Goal: Task Accomplishment & Management: Complete application form

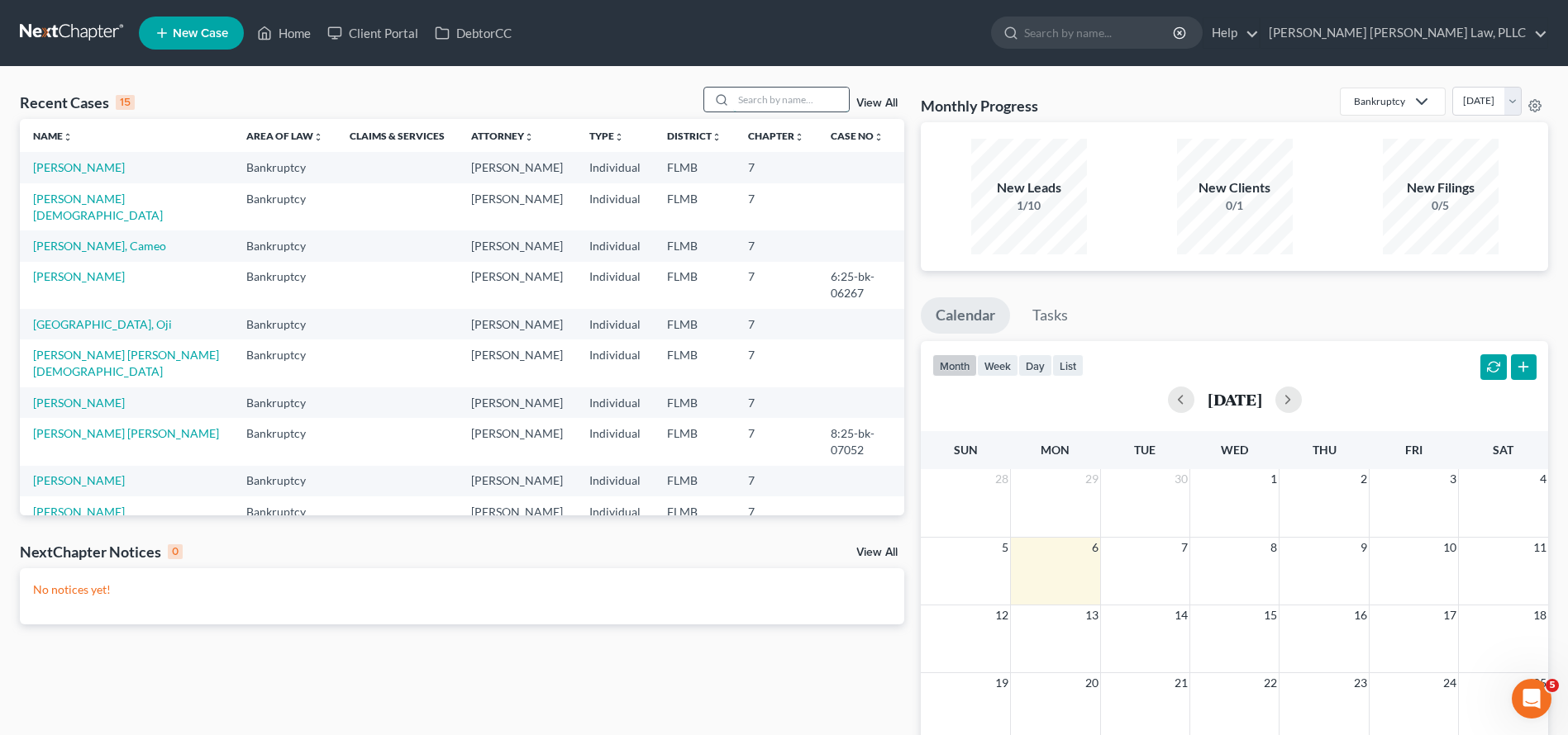
click at [776, 102] on input "search" at bounding box center [791, 99] width 116 height 24
type input "[PERSON_NAME]"
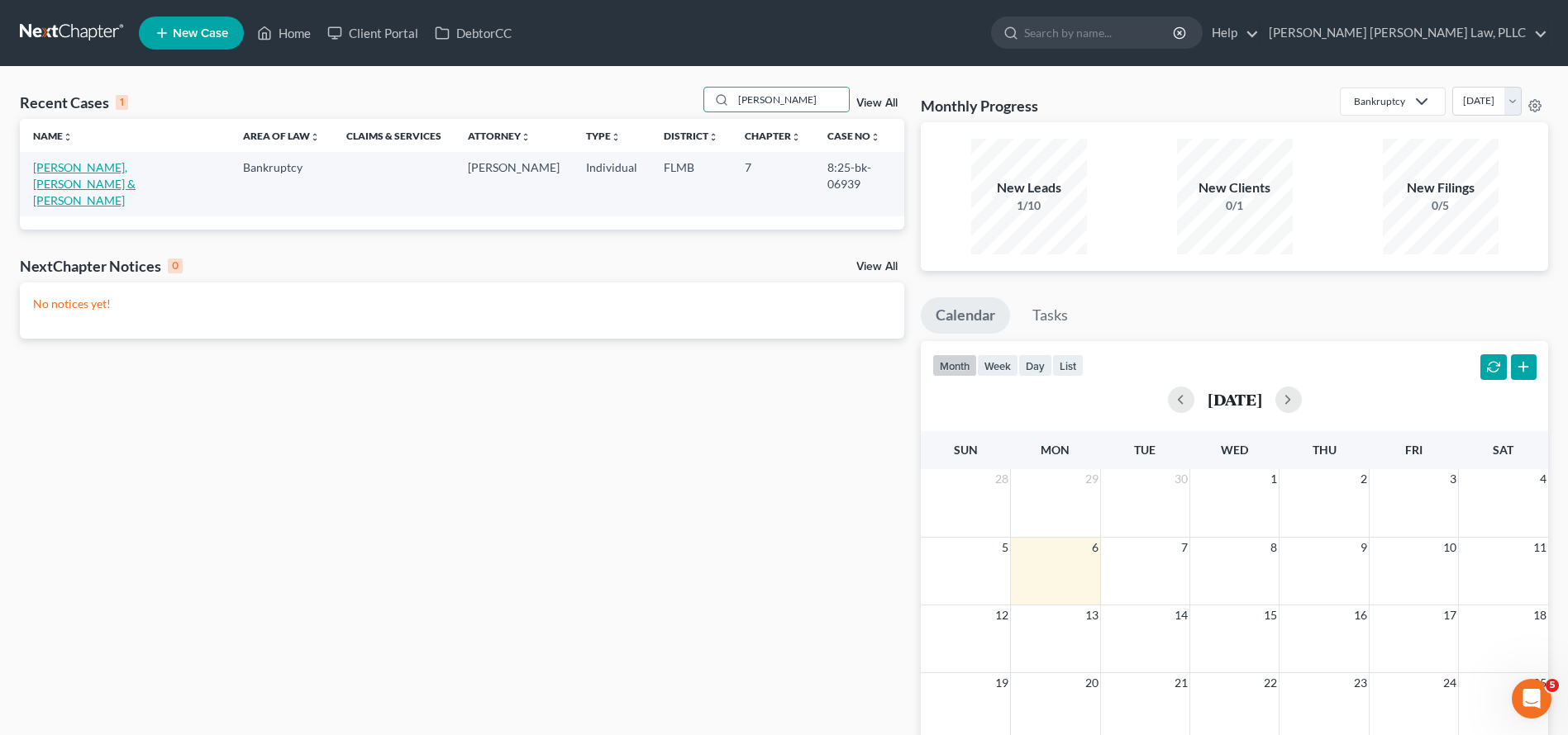
click at [109, 166] on link "[PERSON_NAME], [PERSON_NAME] & [PERSON_NAME]" at bounding box center [85, 184] width 103 height 47
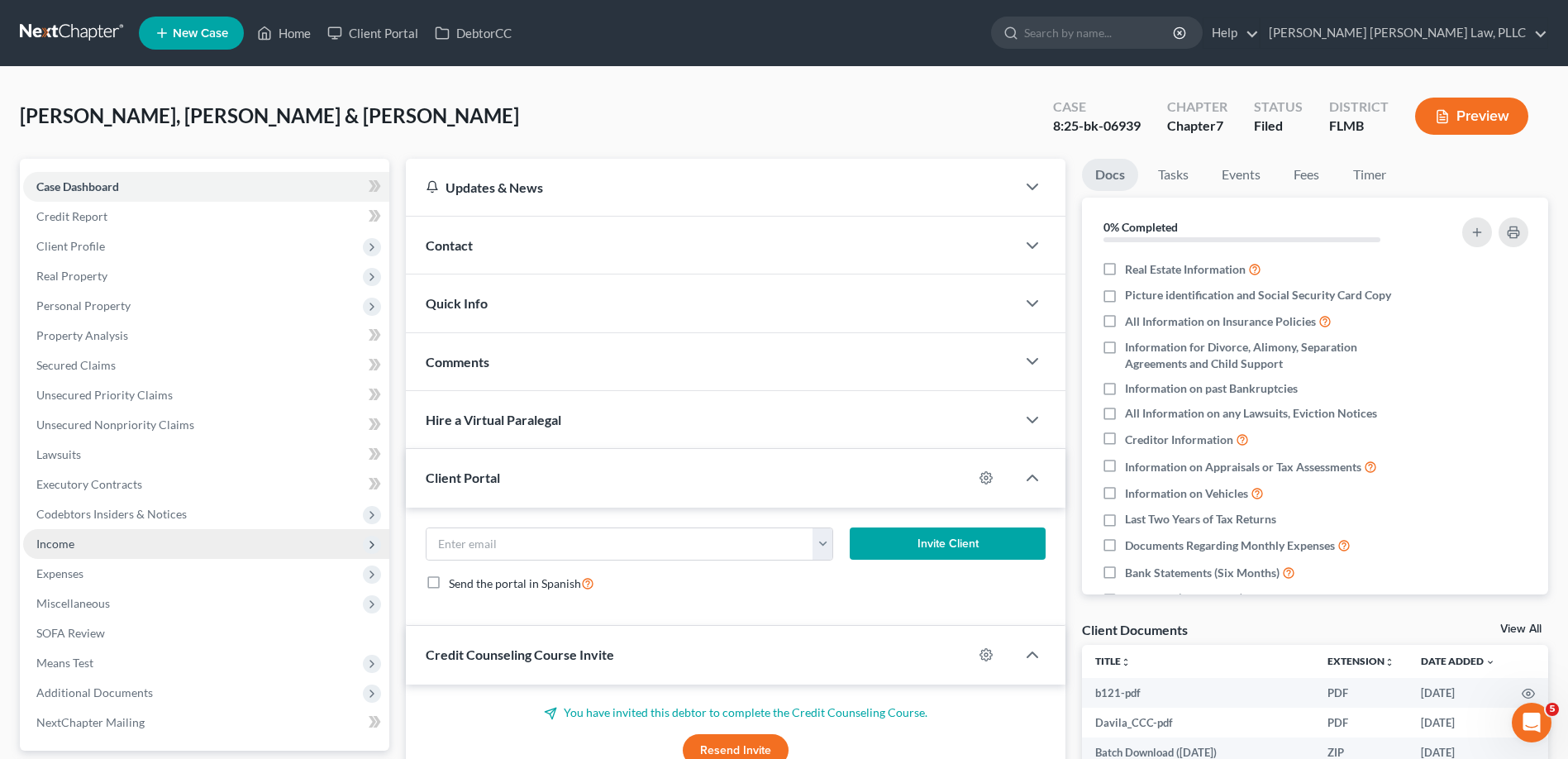
click at [133, 548] on span "Income" at bounding box center [207, 544] width 366 height 30
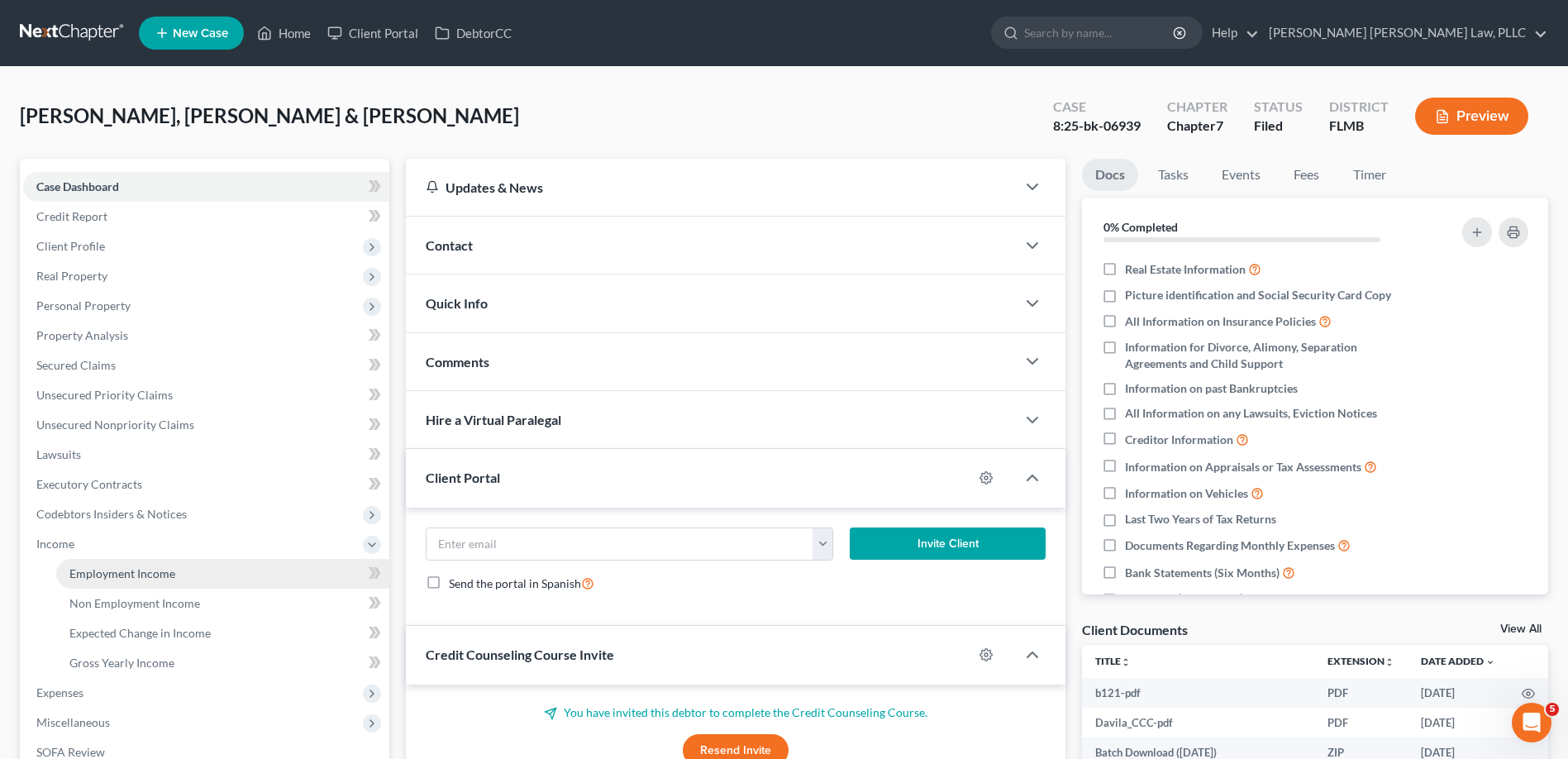
click at [149, 583] on link "Employment Income" at bounding box center [222, 574] width 333 height 30
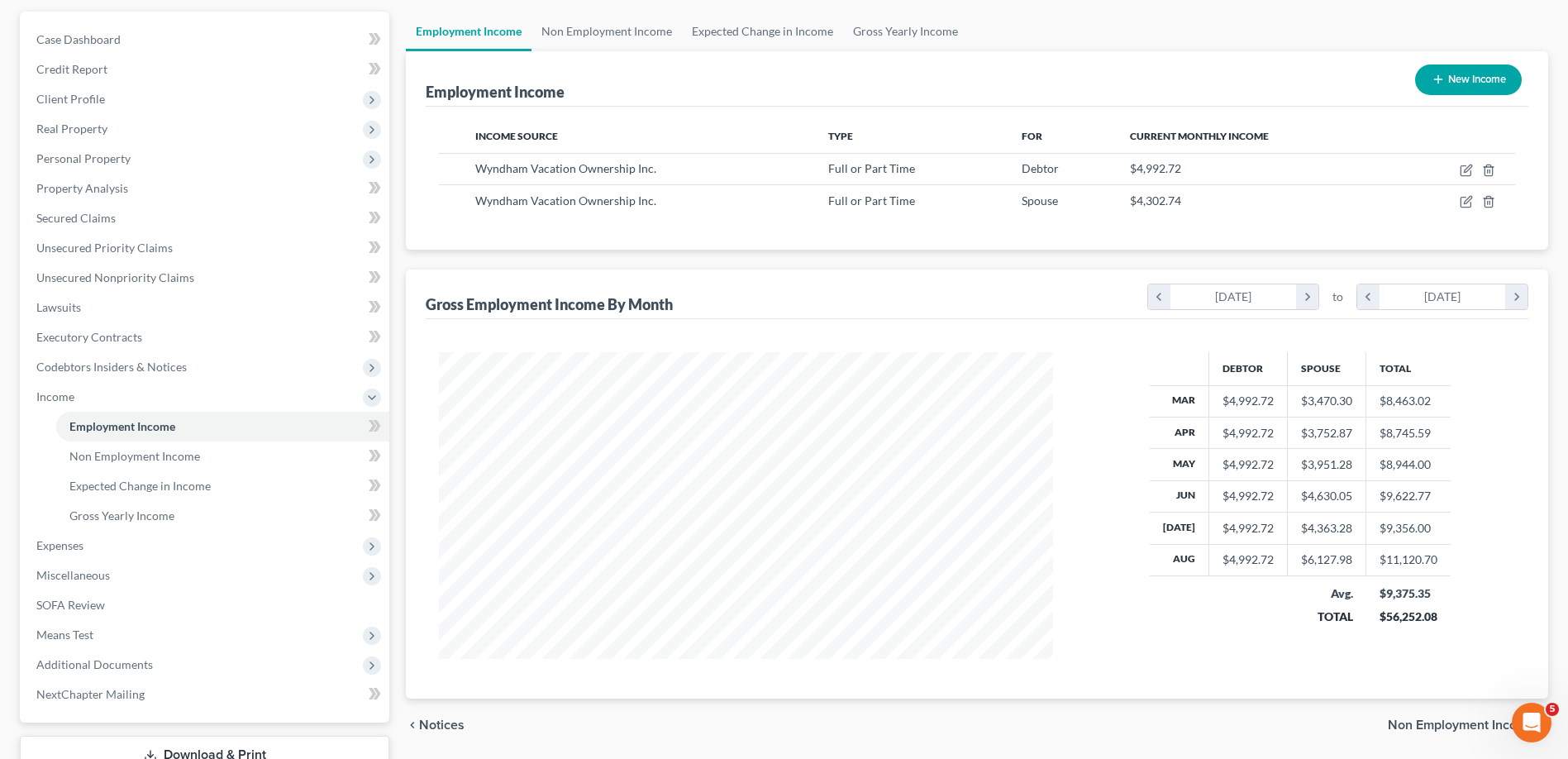
scroll to position [269, 0]
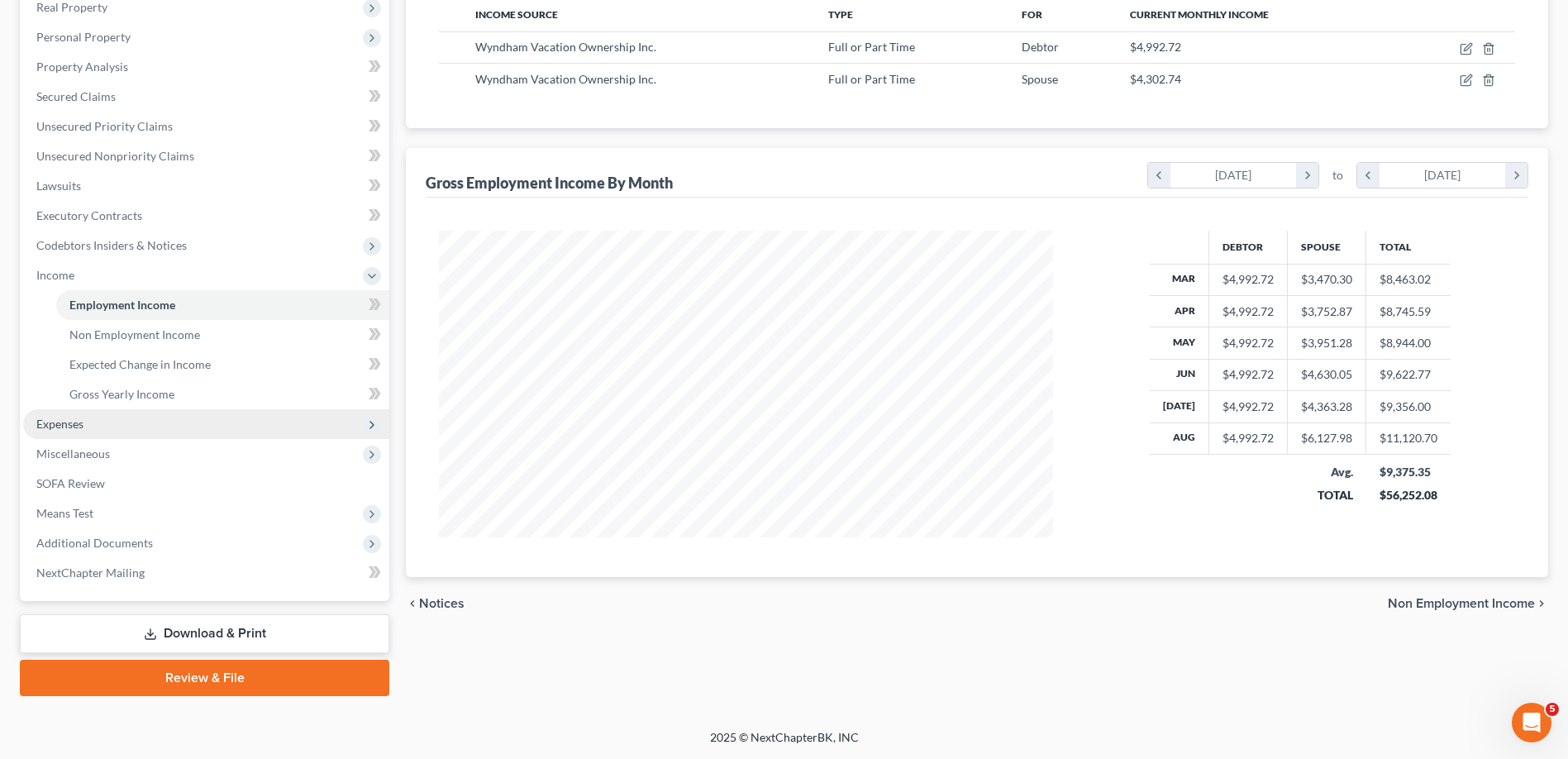
click at [205, 420] on span "Expenses" at bounding box center [207, 424] width 366 height 30
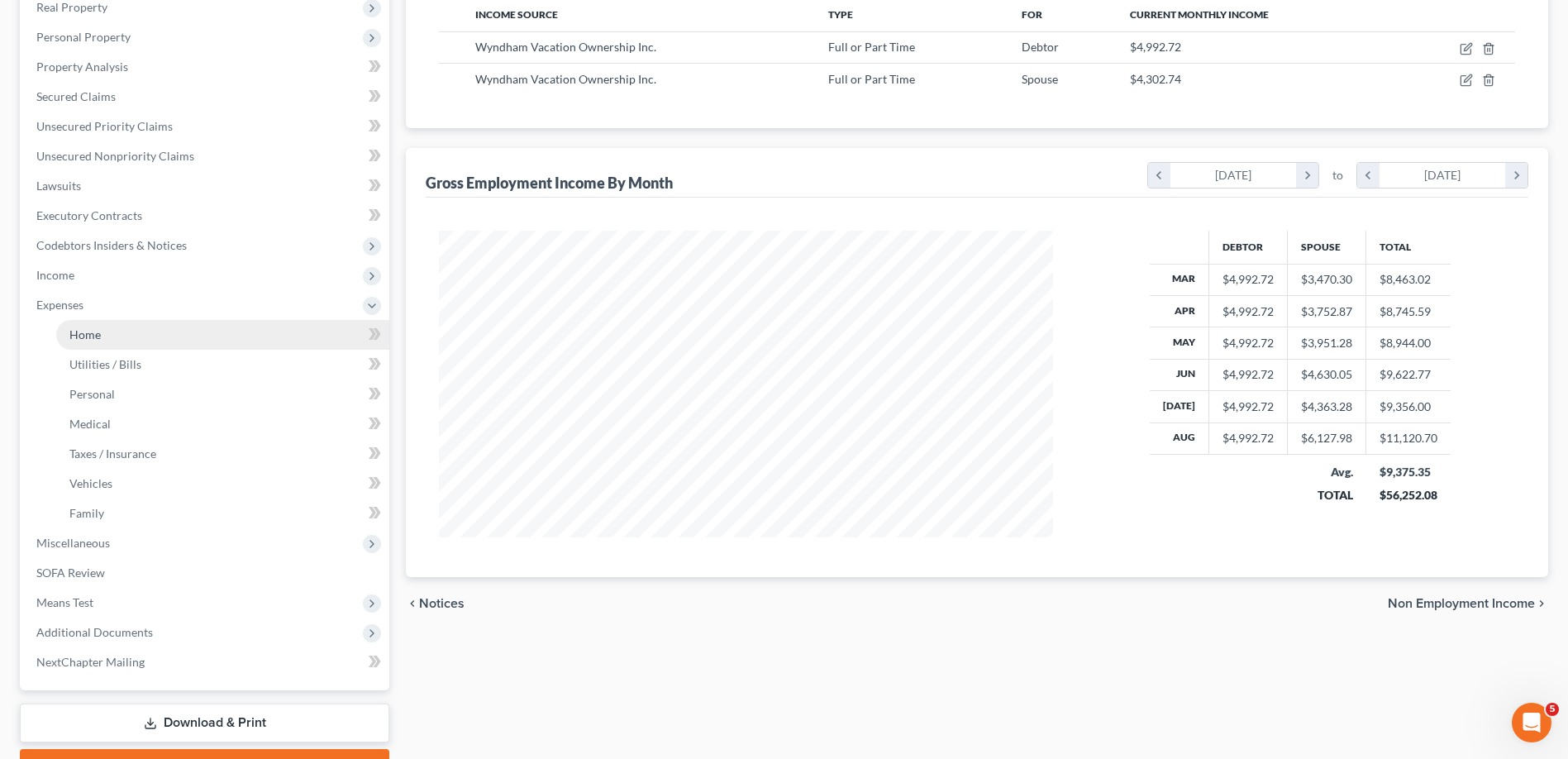
click at [207, 341] on link "Home" at bounding box center [222, 335] width 333 height 30
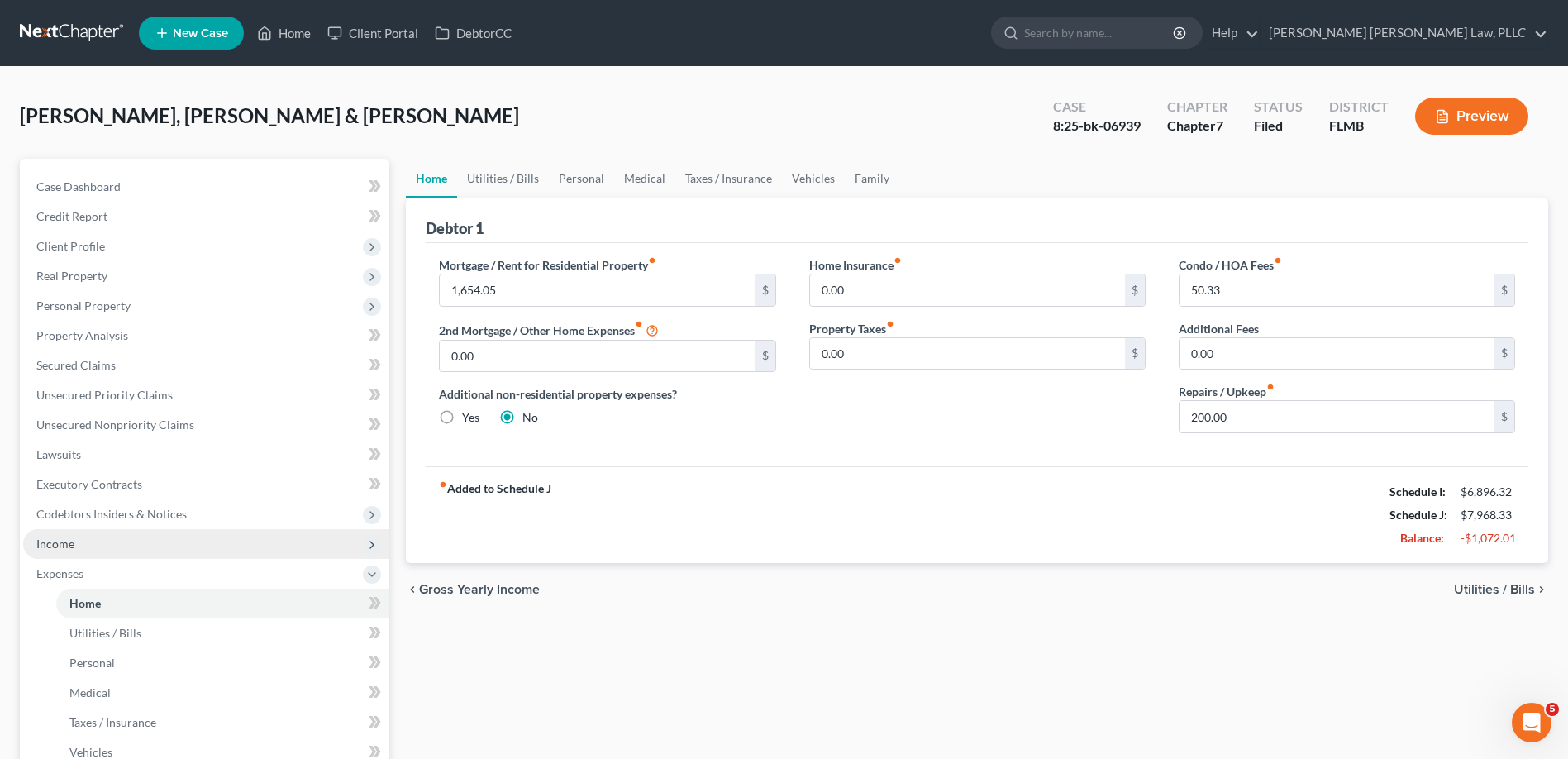
click at [174, 544] on span "Income" at bounding box center [207, 544] width 366 height 30
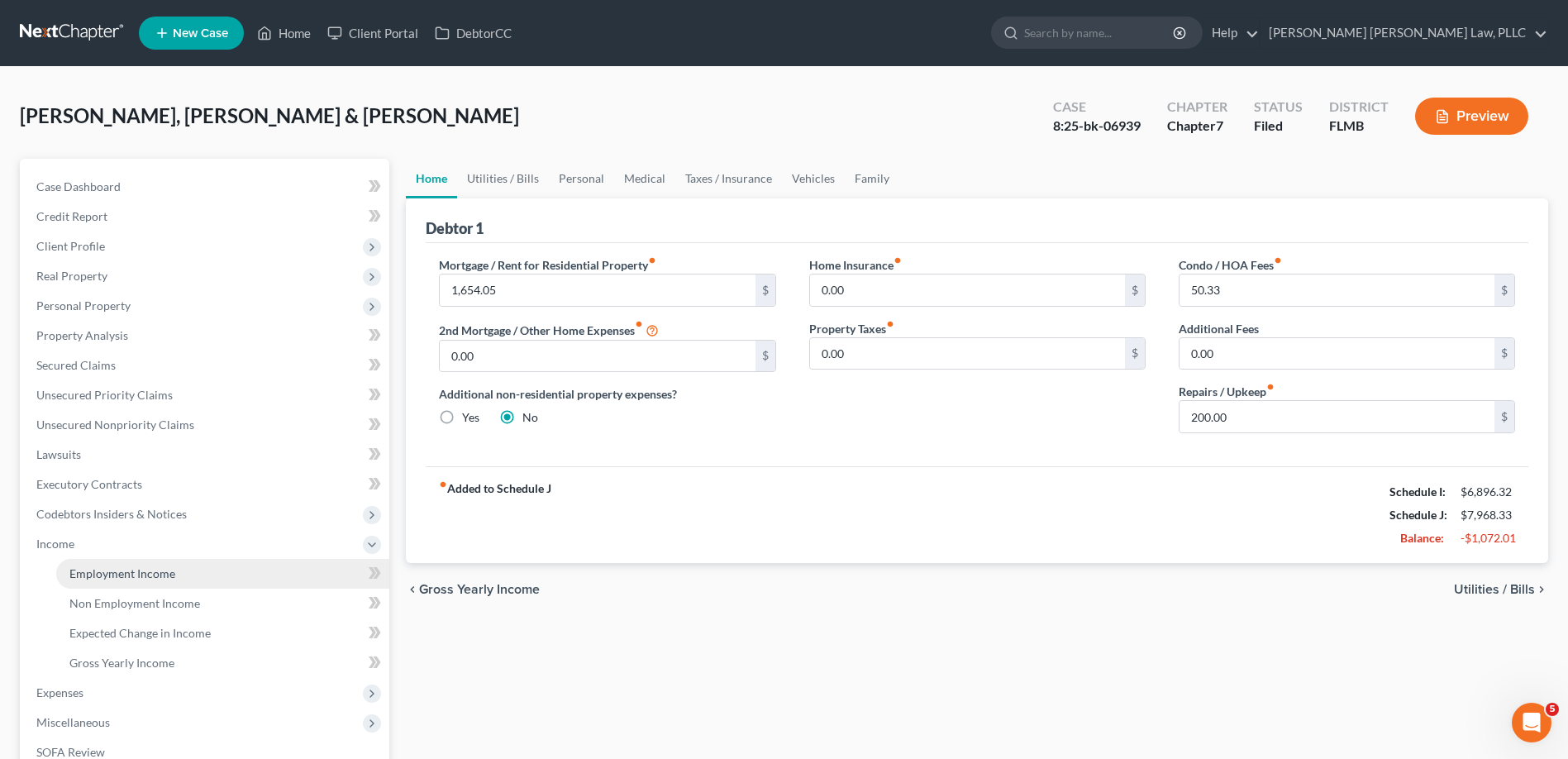
click at [174, 573] on link "Employment Income" at bounding box center [222, 574] width 333 height 30
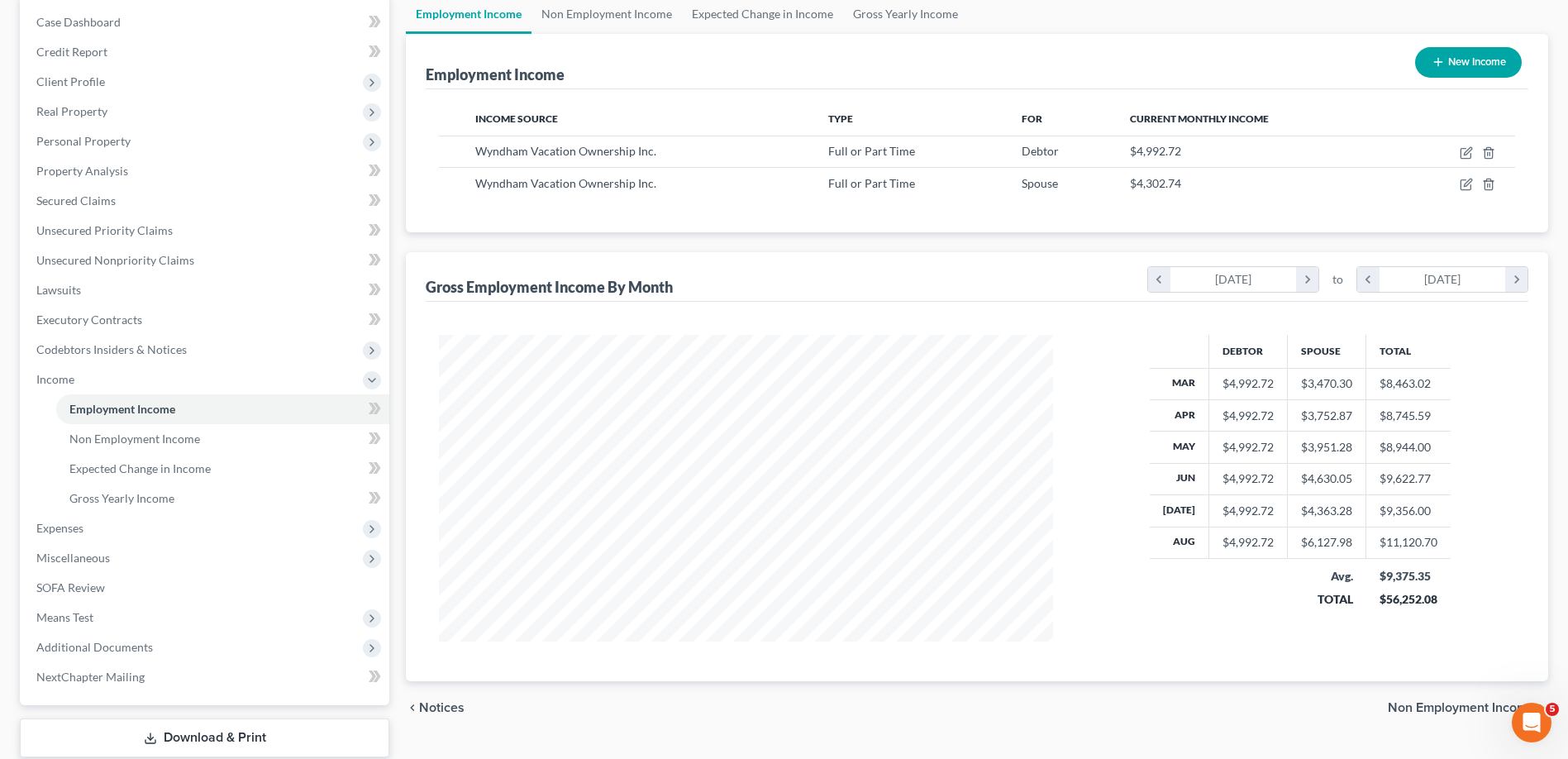
scroll to position [269, 0]
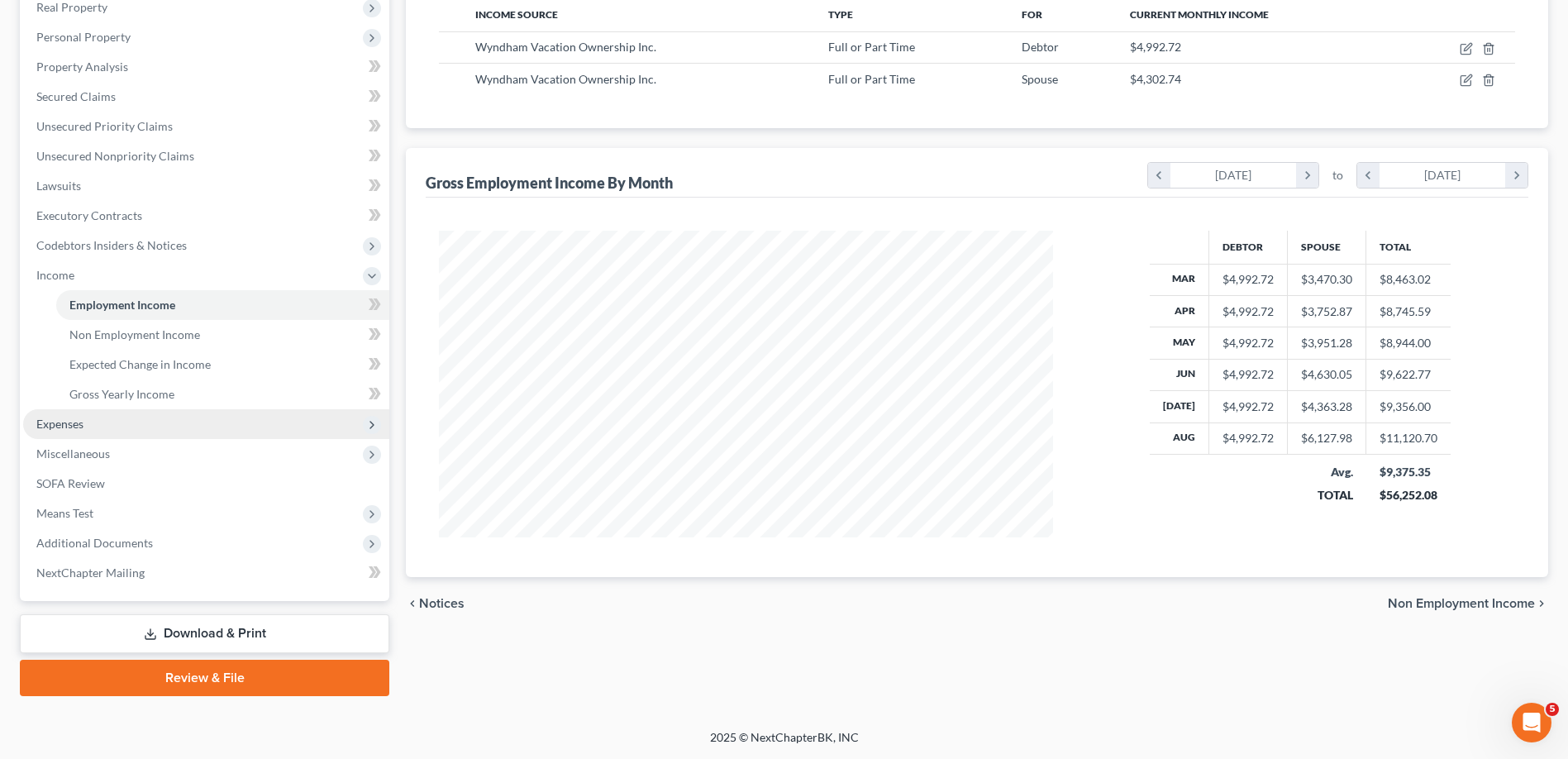
click at [120, 429] on span "Expenses" at bounding box center [207, 424] width 366 height 30
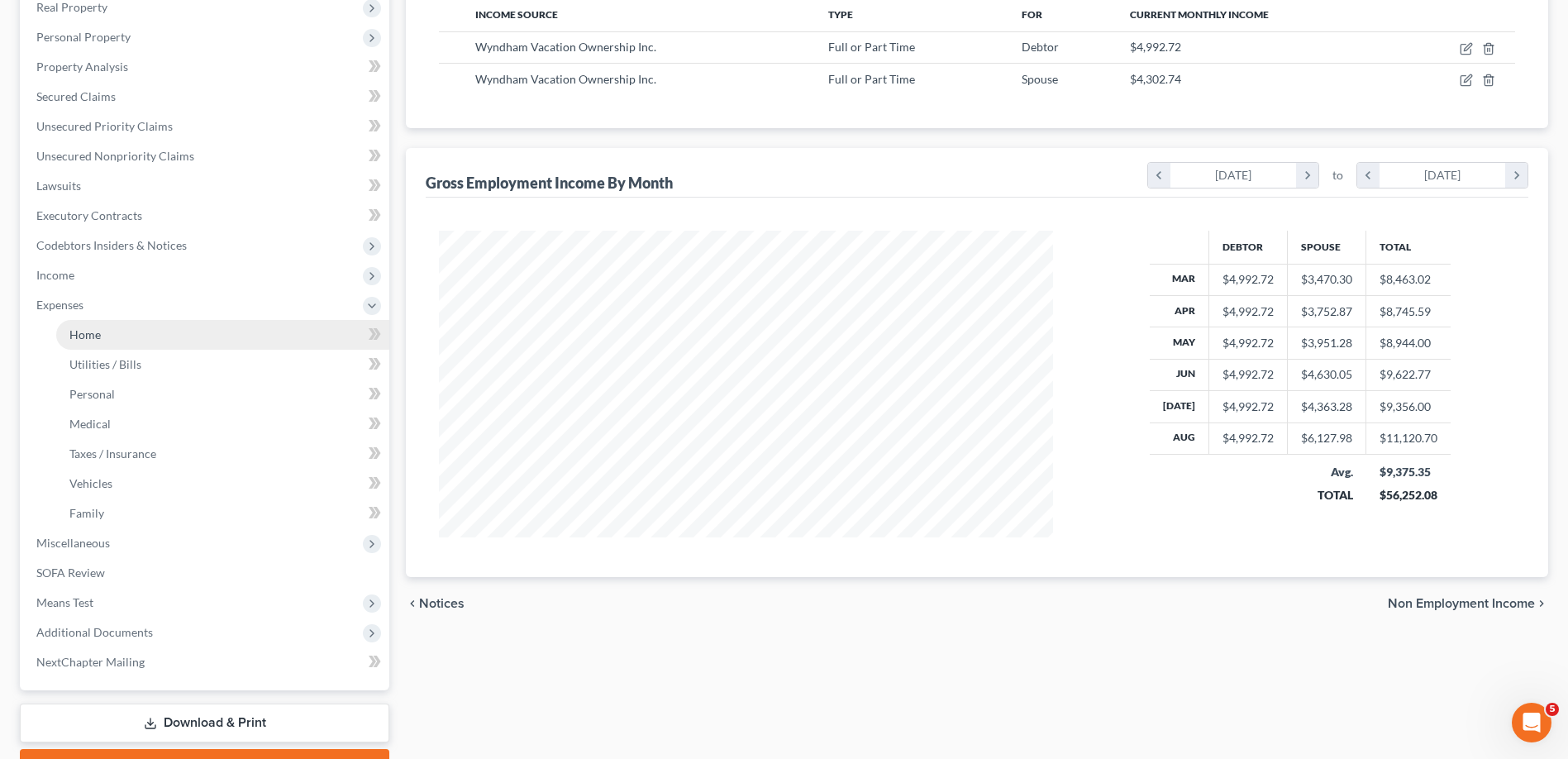
click at [110, 339] on link "Home" at bounding box center [222, 335] width 333 height 30
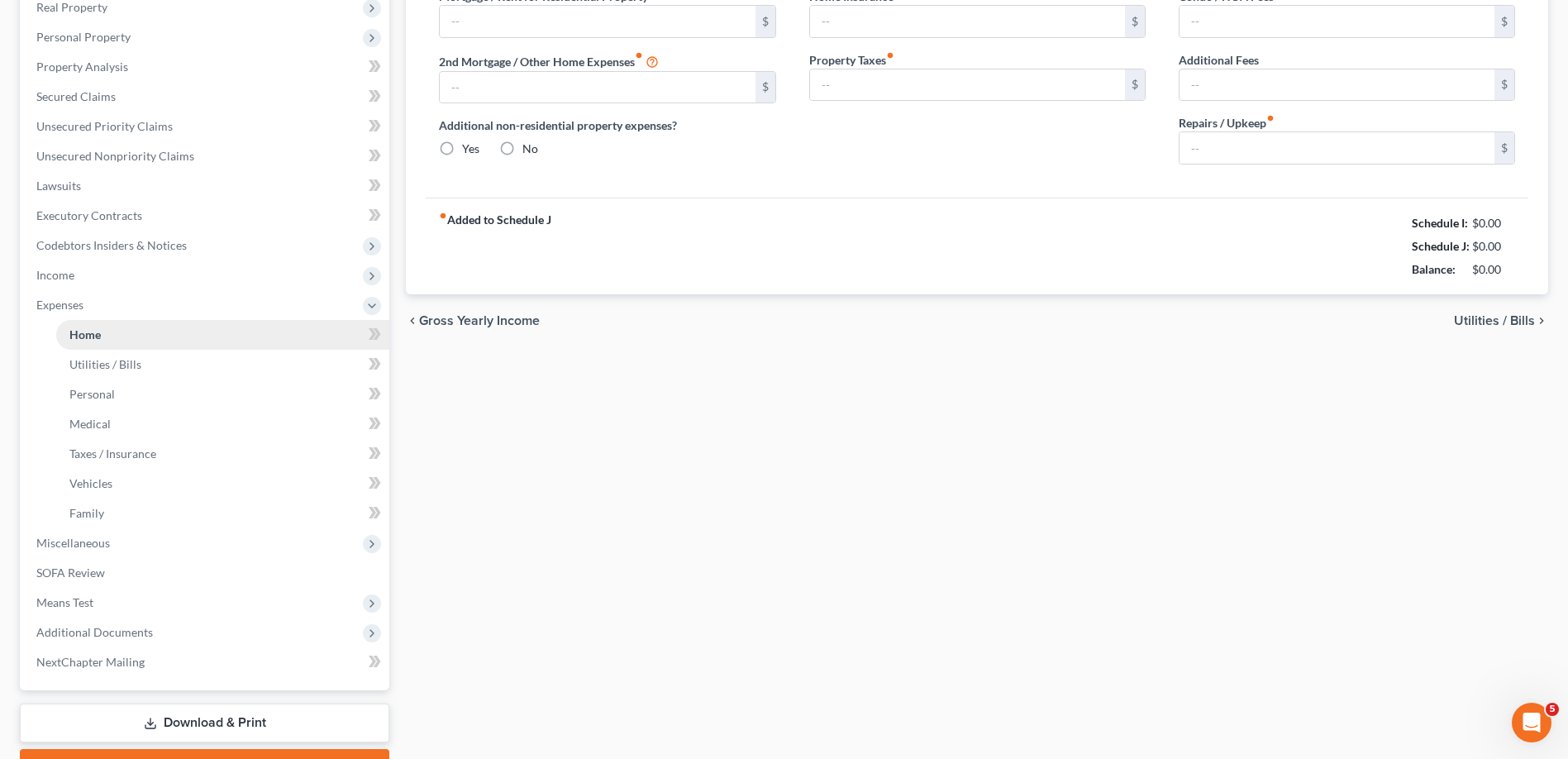
type input "1,654.05"
type input "0.00"
radio input "true"
type input "0.00"
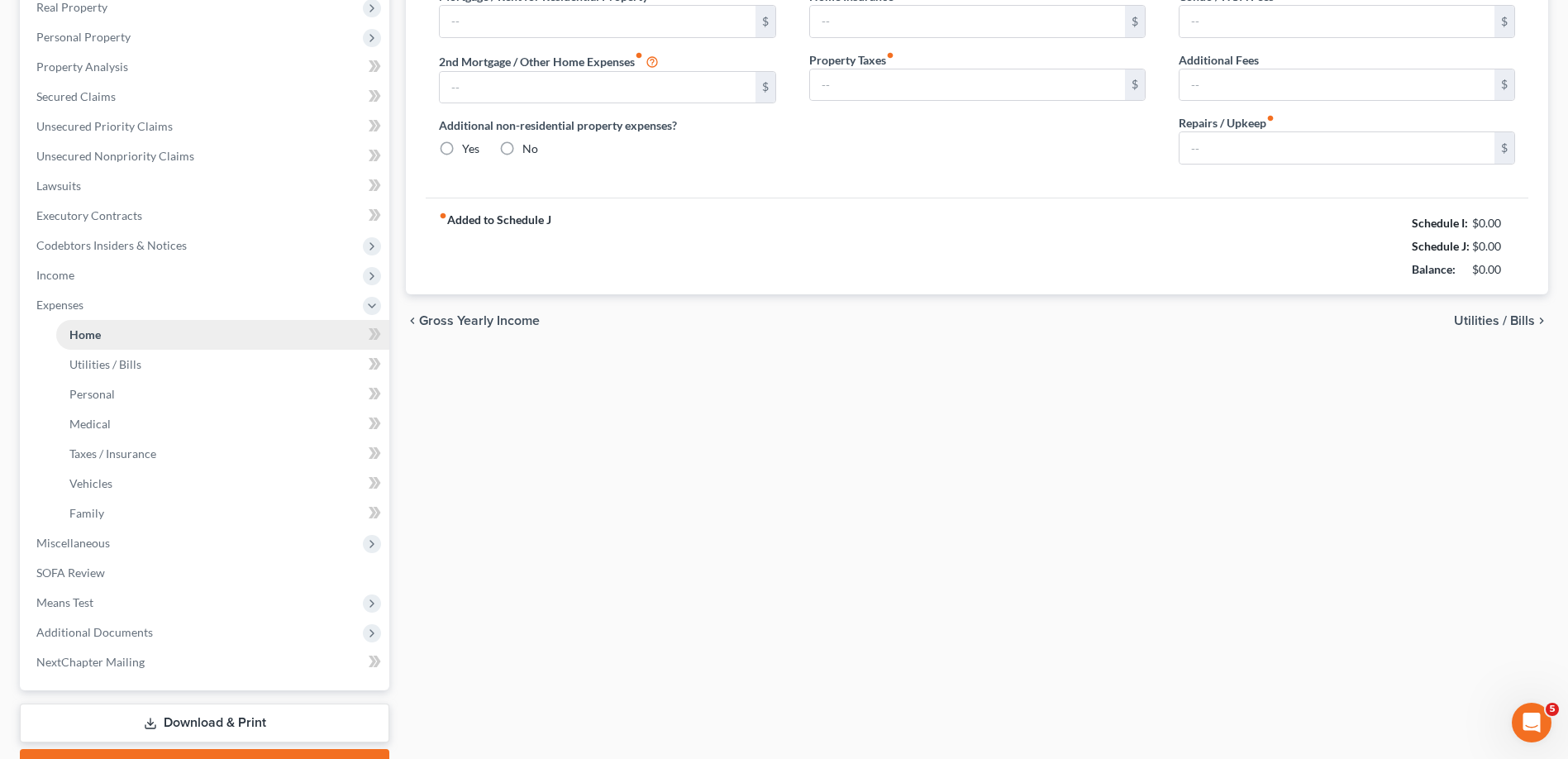
type input "50.33"
type input "0.00"
type input "200.00"
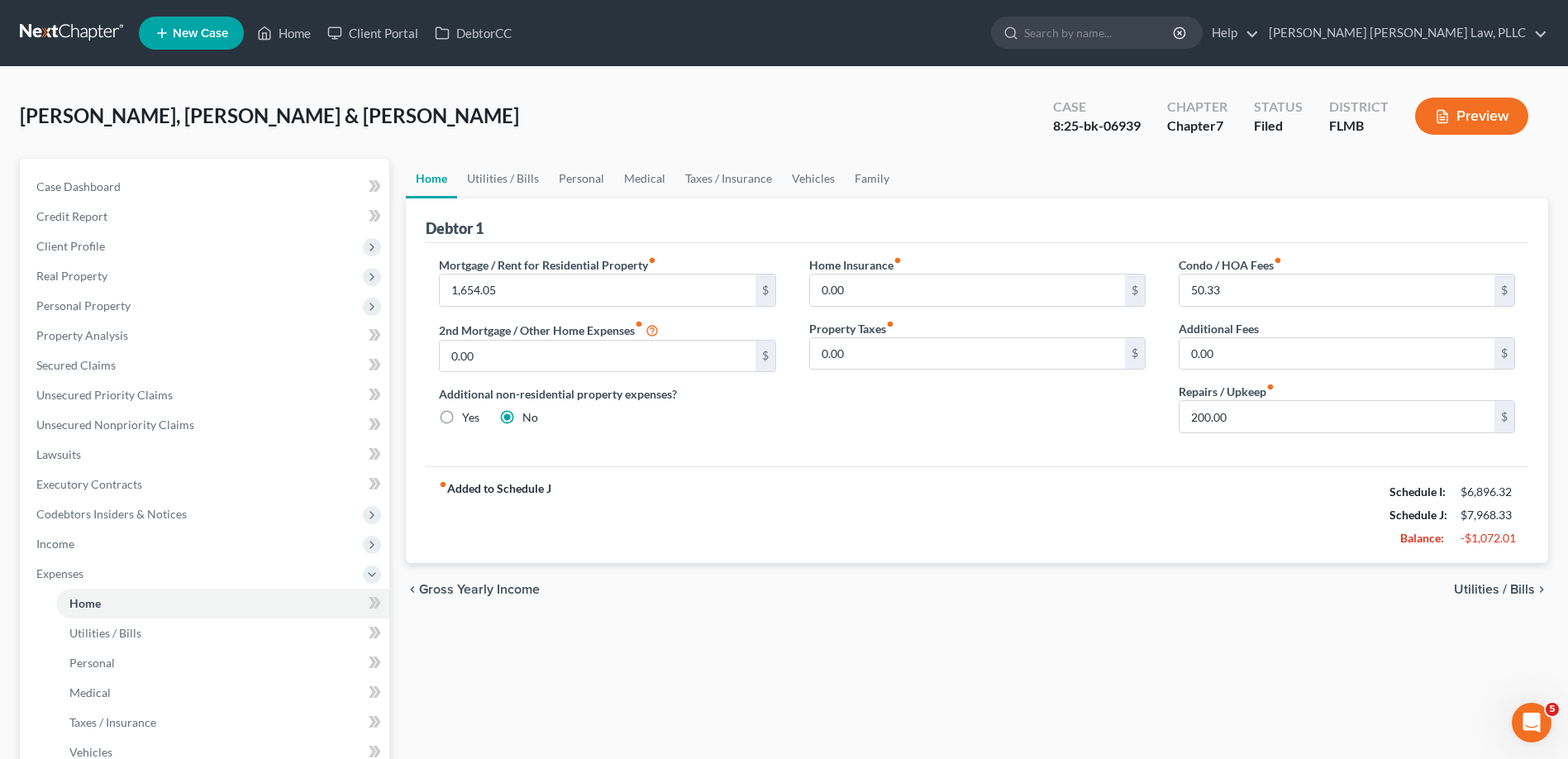
click at [73, 38] on link at bounding box center [72, 33] width 106 height 30
